Goal: Use online tool/utility: Utilize a website feature to perform a specific function

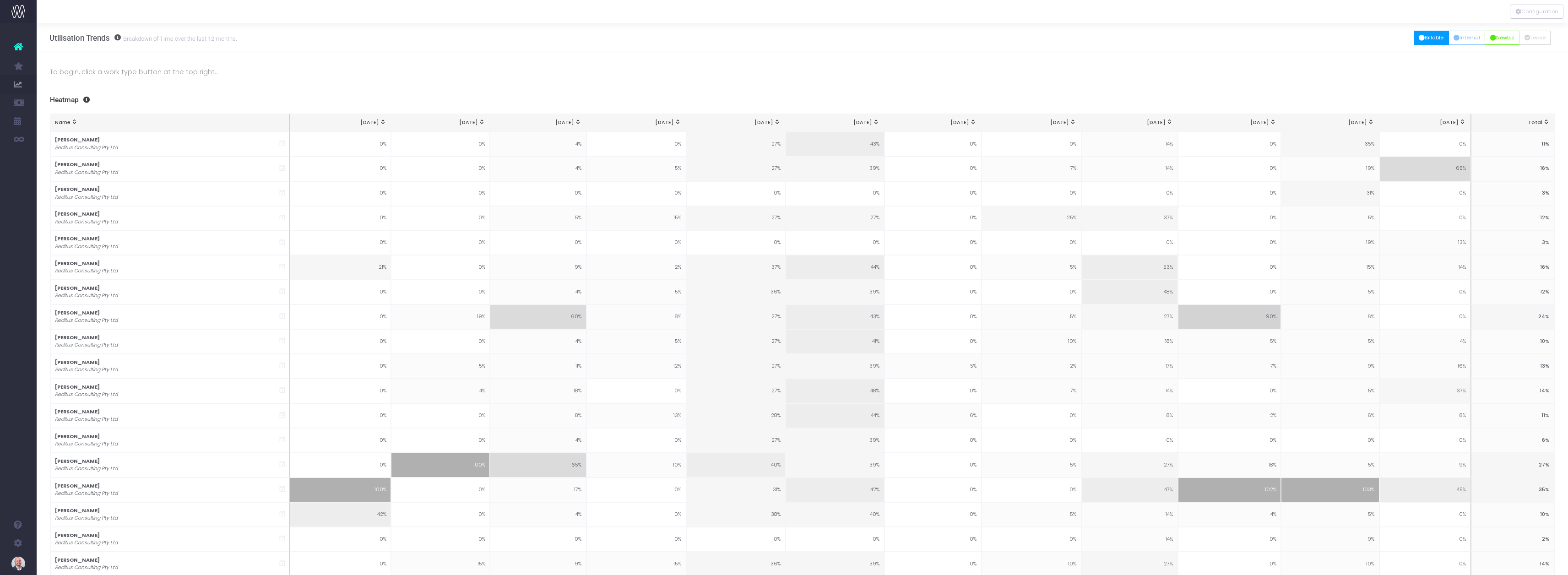
click at [1427, 37] on button "Billable" at bounding box center [1432, 37] width 35 height 14
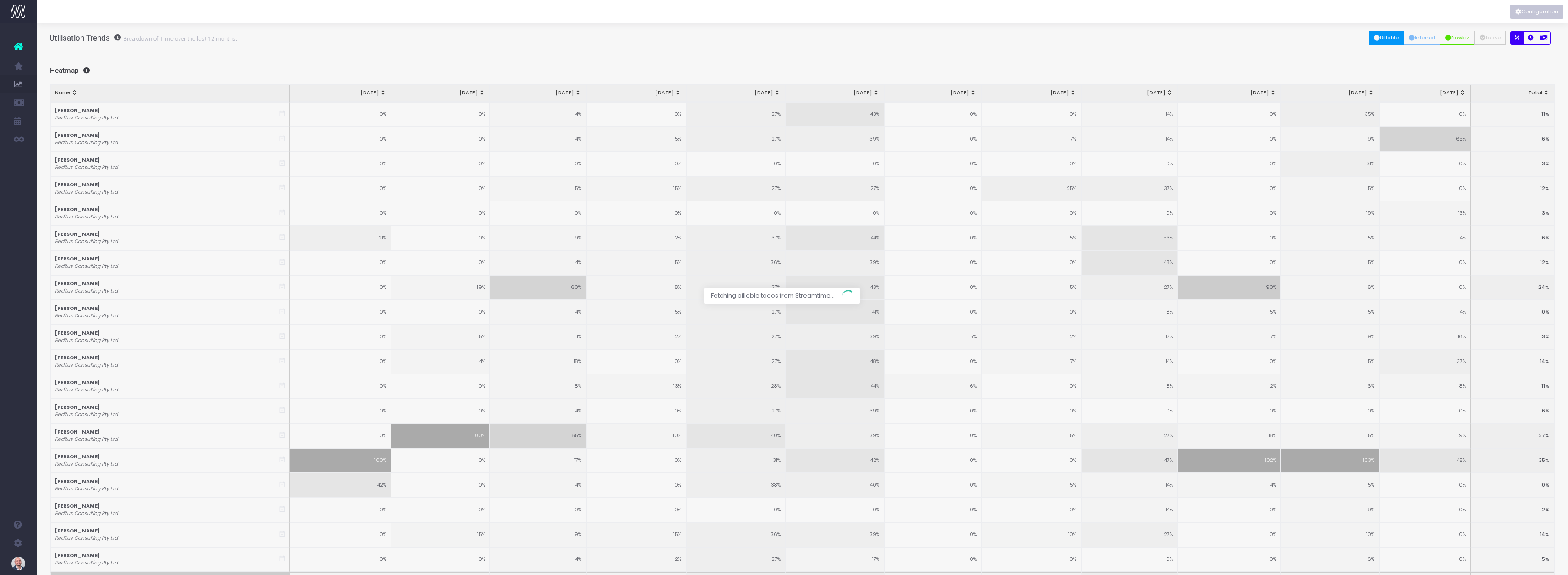
click at [1530, 15] on button "Configuration" at bounding box center [1536, 12] width 54 height 14
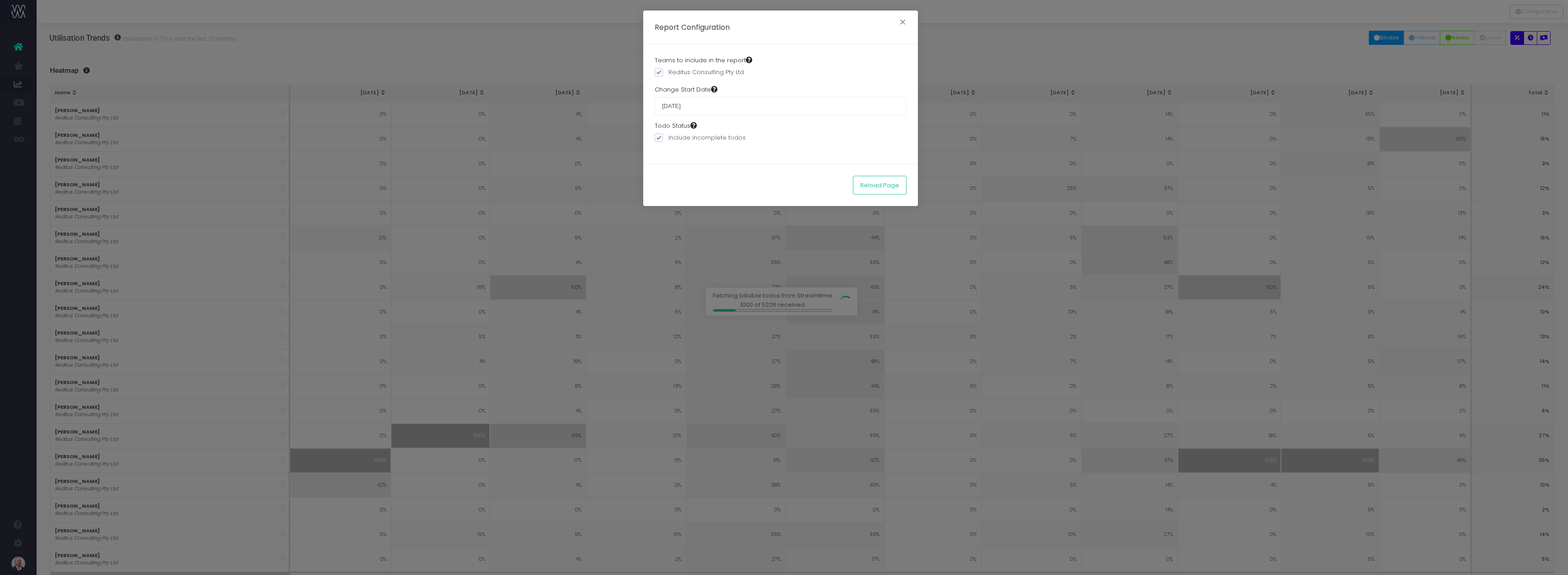
drag, startPoint x: 711, startPoint y: 108, endPoint x: 653, endPoint y: 105, distance: 58.1
click at [653, 105] on div "Teams to include in the report Reditus Consulting Pty Ltd Change Start Date 25 …" at bounding box center [780, 104] width 275 height 119
click at [688, 105] on input "25 August 2024" at bounding box center [781, 106] width 252 height 18
click at [709, 108] on input "25 August 2024" at bounding box center [781, 106] width 252 height 18
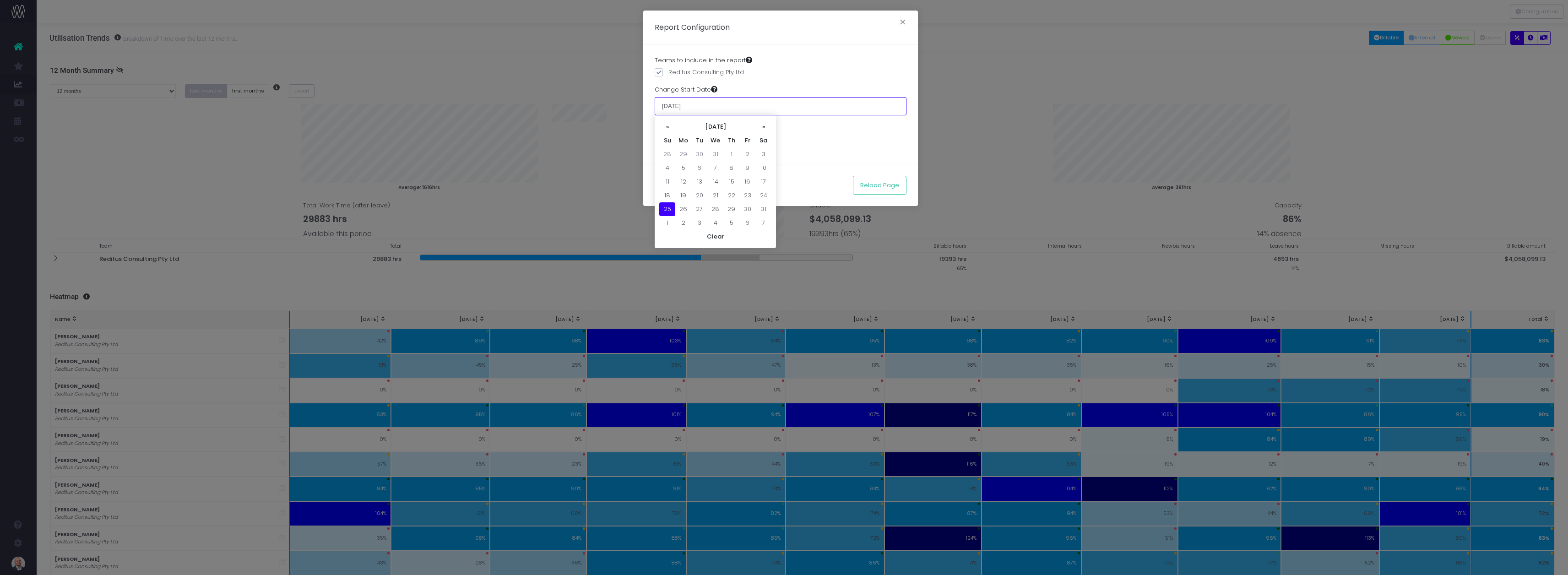
drag, startPoint x: 720, startPoint y: 106, endPoint x: 660, endPoint y: 106, distance: 60.0
click at [660, 106] on input "25 August 2024" at bounding box center [781, 106] width 252 height 18
click at [766, 150] on td "1" at bounding box center [763, 154] width 16 height 14
type input "[DATE]"
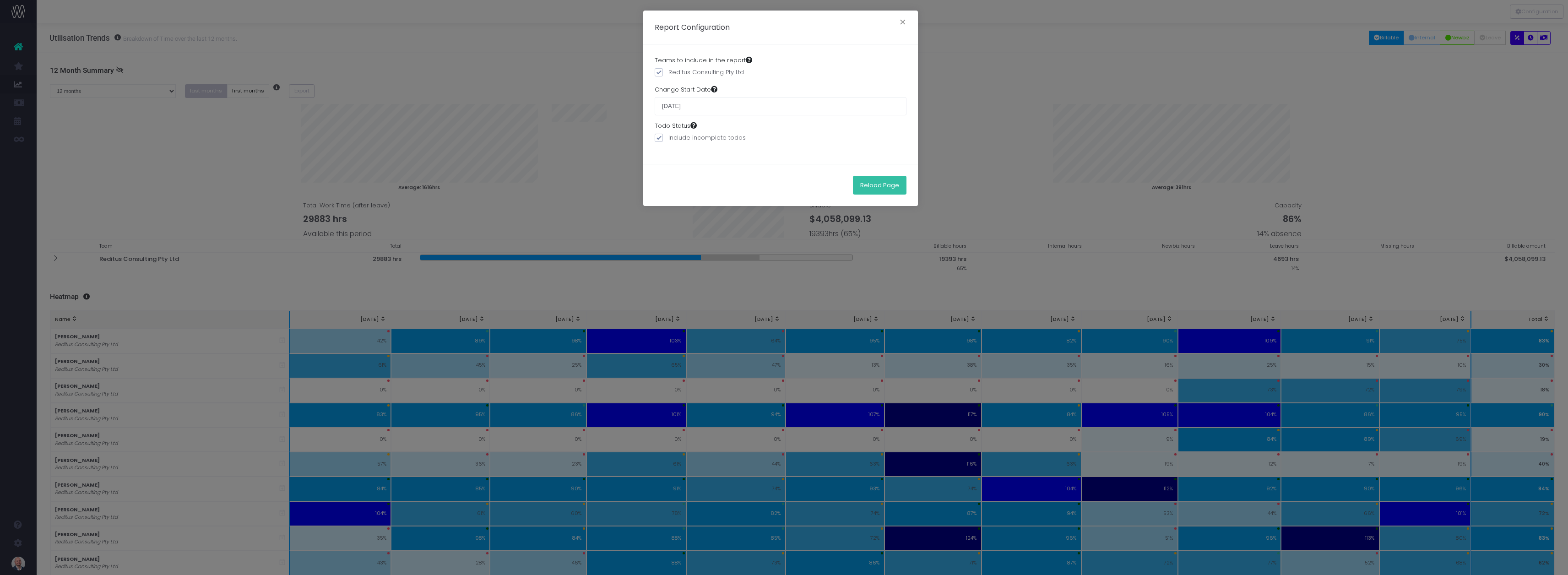
click at [885, 181] on button "Reload Page" at bounding box center [880, 185] width 54 height 18
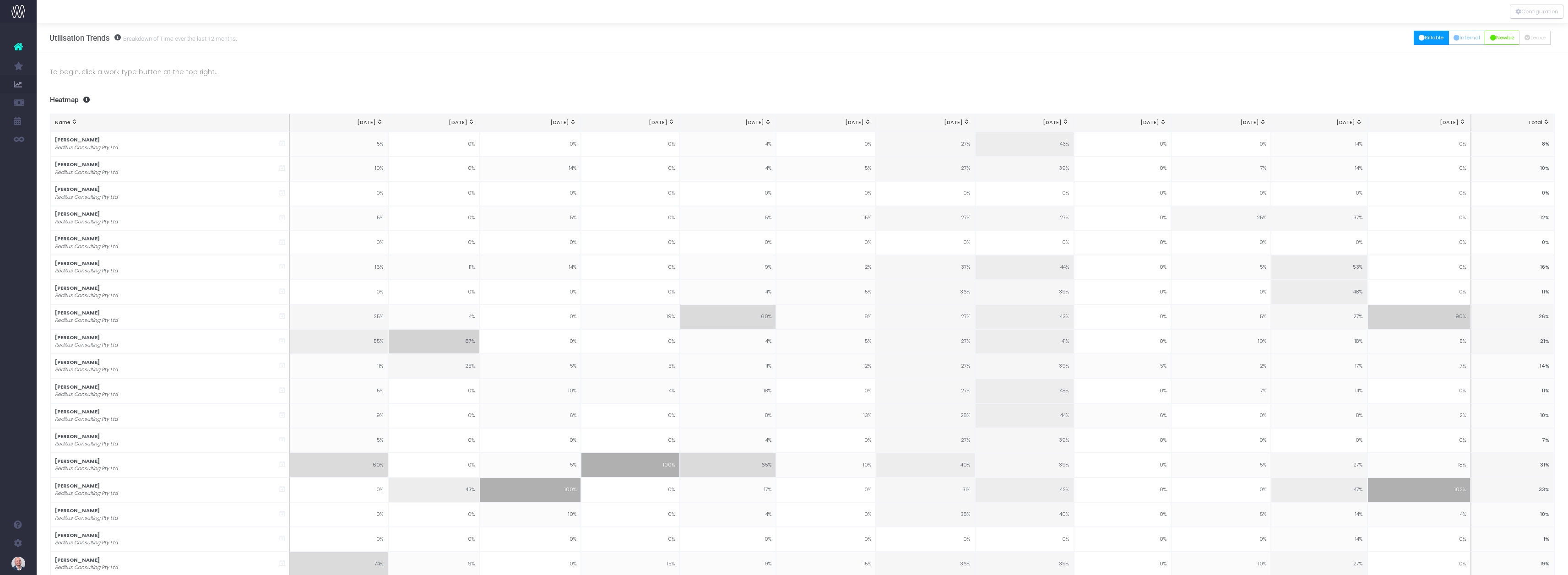
click at [1419, 38] on icon "button" at bounding box center [1422, 38] width 6 height 0
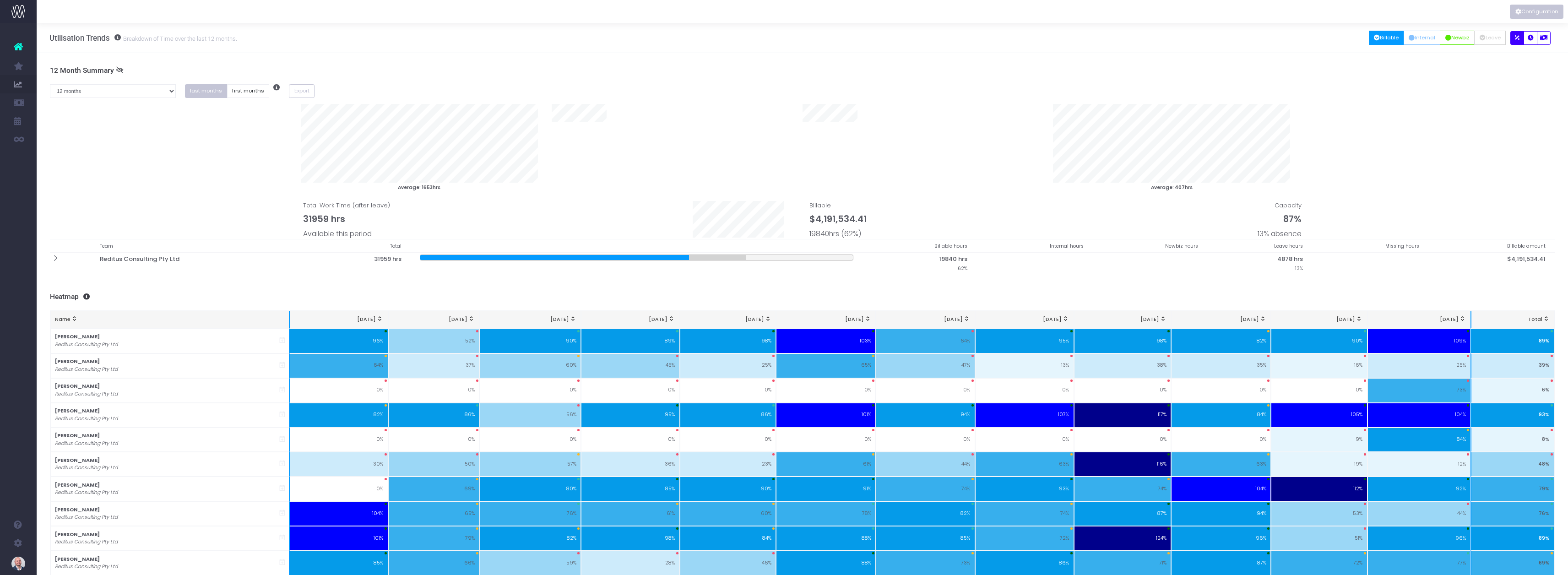
click at [1542, 12] on button "Configuration" at bounding box center [1536, 12] width 54 height 14
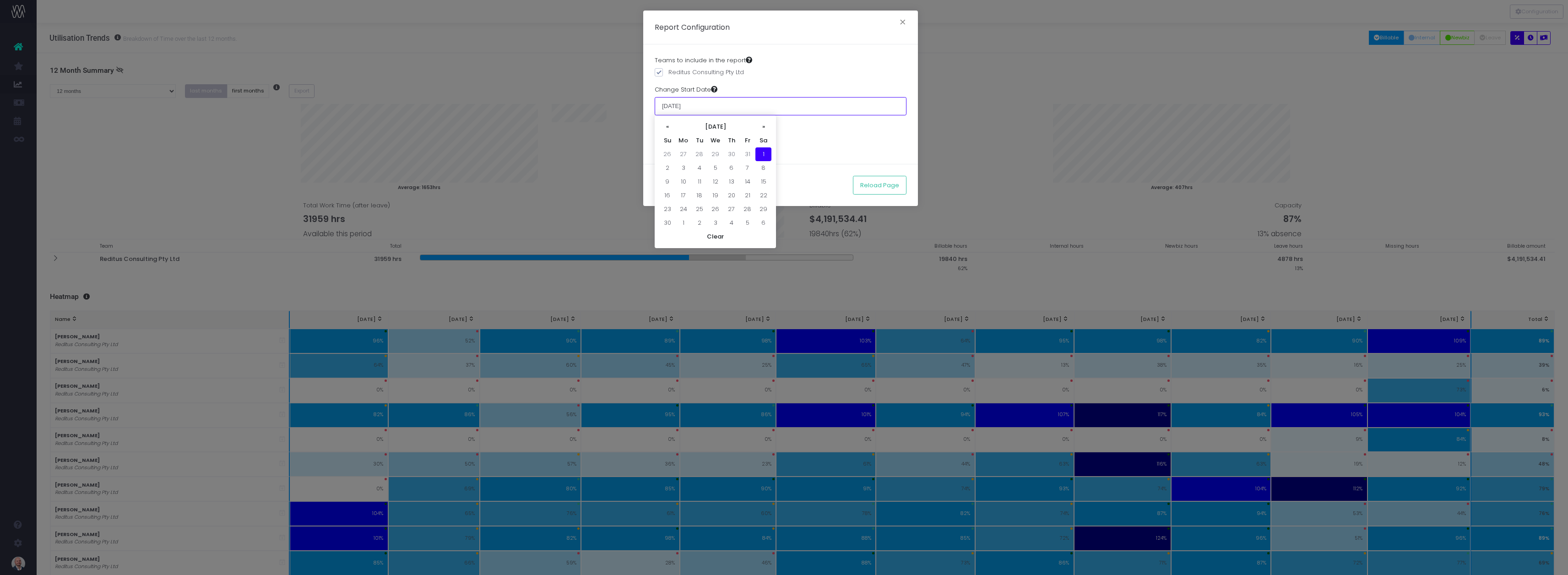
click at [673, 105] on input "[DATE]" at bounding box center [781, 106] width 252 height 18
click at [677, 106] on input "[DATE]" at bounding box center [781, 106] width 252 height 18
type input "[DATE]"
click at [681, 150] on td "1" at bounding box center [683, 154] width 16 height 14
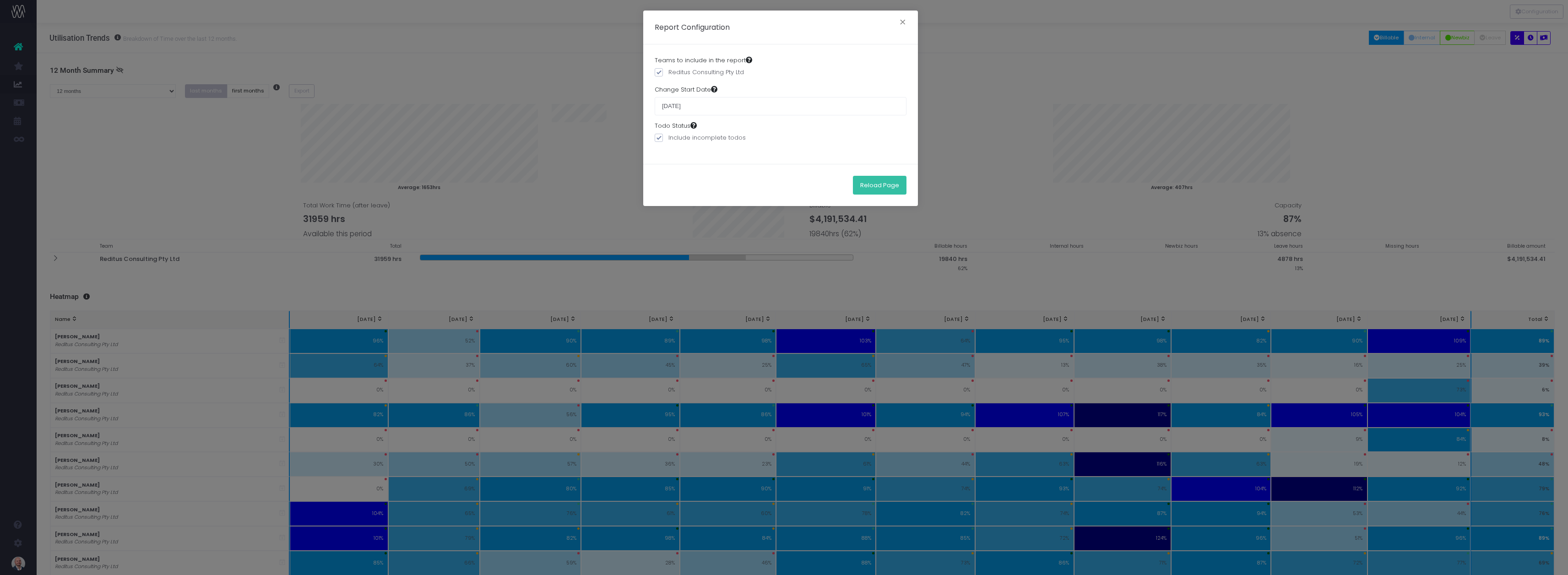
click at [896, 184] on button "Reload Page" at bounding box center [880, 185] width 54 height 18
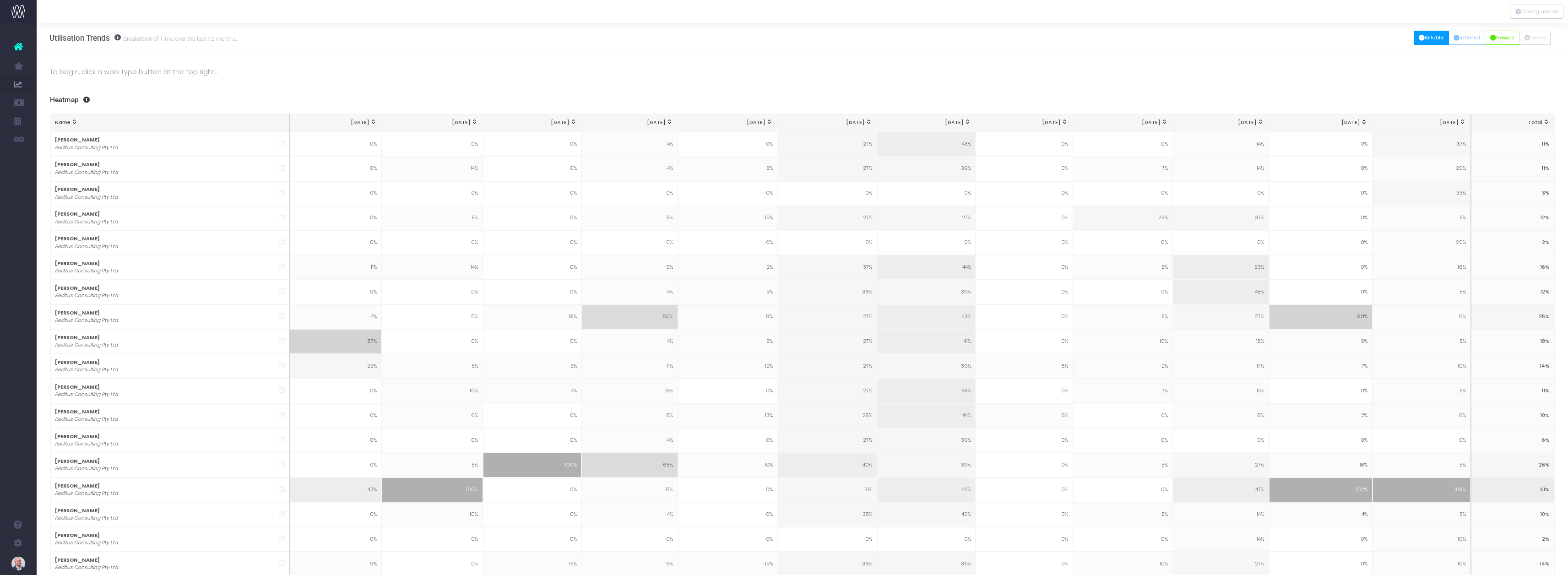
click at [1419, 38] on icon "button" at bounding box center [1422, 38] width 6 height 0
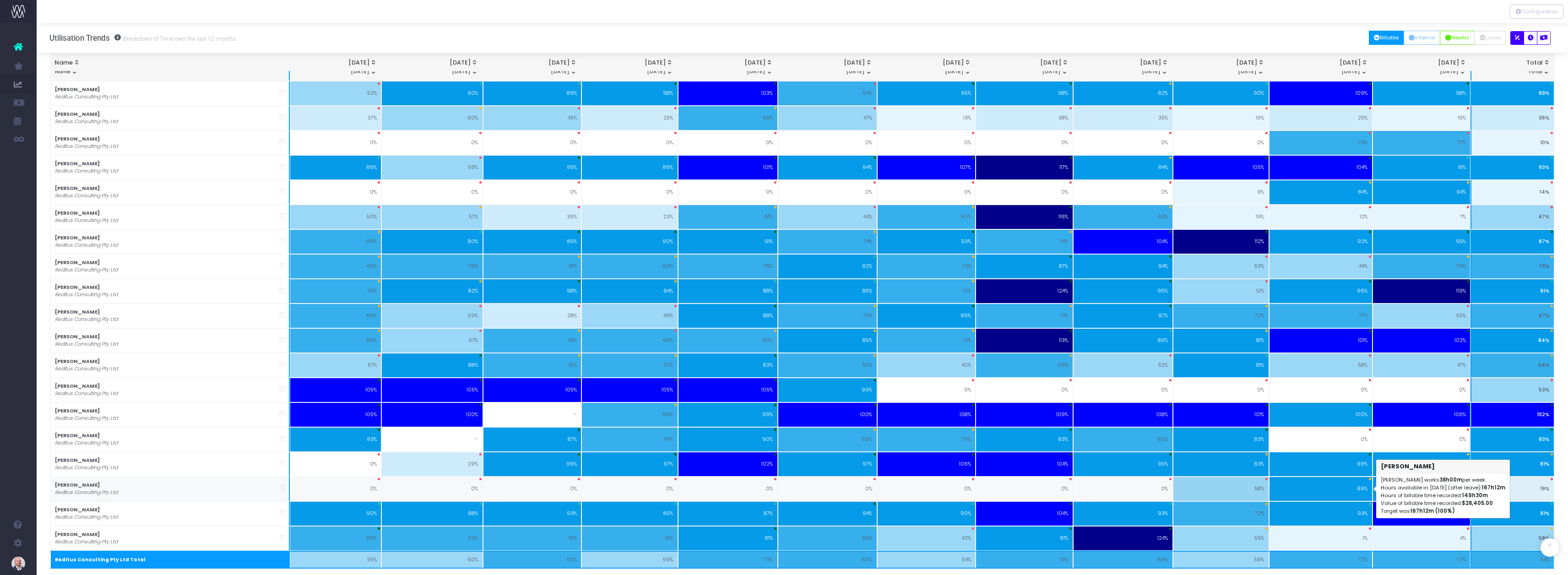
scroll to position [263, 0]
